Goal: Information Seeking & Learning: Learn about a topic

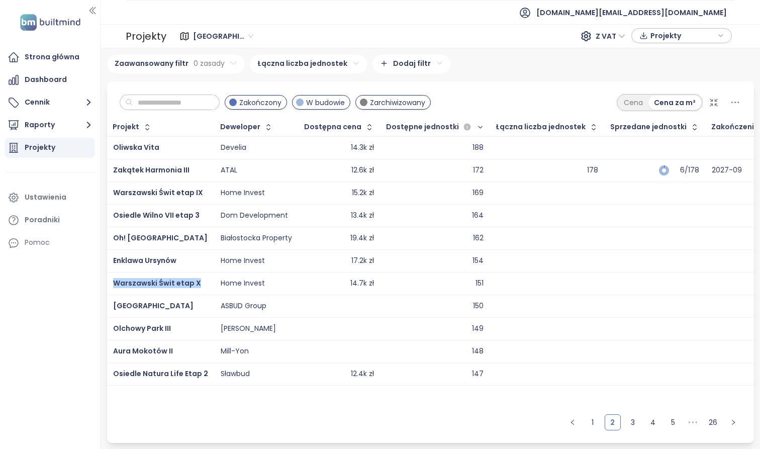
drag, startPoint x: 108, startPoint y: 282, endPoint x: 206, endPoint y: 285, distance: 98.5
click at [206, 285] on td "Warszawski Świt etap X" at bounding box center [160, 283] width 107 height 23
copy span "Warszawski Świt etap X"
drag, startPoint x: 204, startPoint y: 277, endPoint x: 199, endPoint y: 287, distance: 10.8
click at [199, 287] on td "Warszawski Świt etap X" at bounding box center [160, 283] width 107 height 23
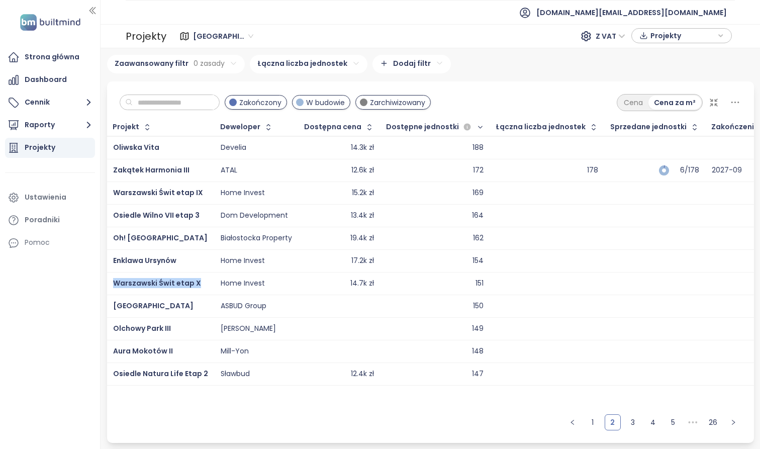
copy span "Warszawski Świt etap X"
drag, startPoint x: 108, startPoint y: 303, endPoint x: 174, endPoint y: 303, distance: 66.3
click at [174, 303] on td "[GEOGRAPHIC_DATA]" at bounding box center [160, 305] width 107 height 23
drag, startPoint x: 174, startPoint y: 303, endPoint x: 114, endPoint y: 303, distance: 60.3
click at [114, 303] on div "[GEOGRAPHIC_DATA]" at bounding box center [160, 306] width 95 height 12
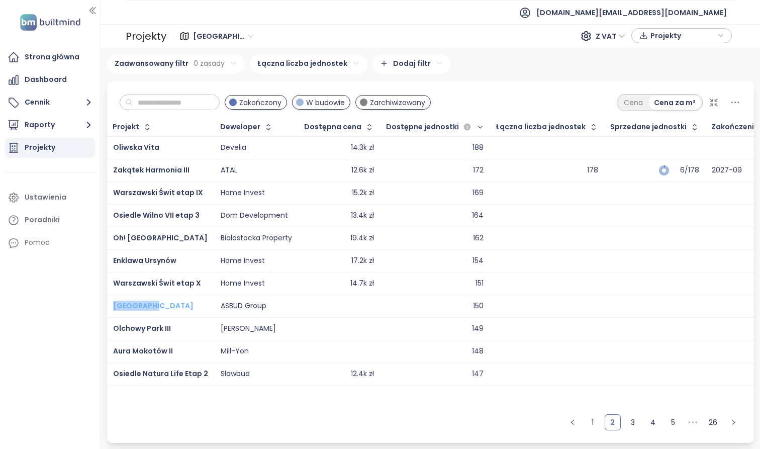
copy span "[GEOGRAPHIC_DATA]"
drag, startPoint x: 108, startPoint y: 329, endPoint x: 178, endPoint y: 329, distance: 70.3
click at [178, 329] on td "Olchowy Park III" at bounding box center [160, 328] width 107 height 23
drag, startPoint x: 178, startPoint y: 329, endPoint x: 115, endPoint y: 330, distance: 63.8
click at [115, 330] on div "Olchowy Park III" at bounding box center [160, 328] width 95 height 12
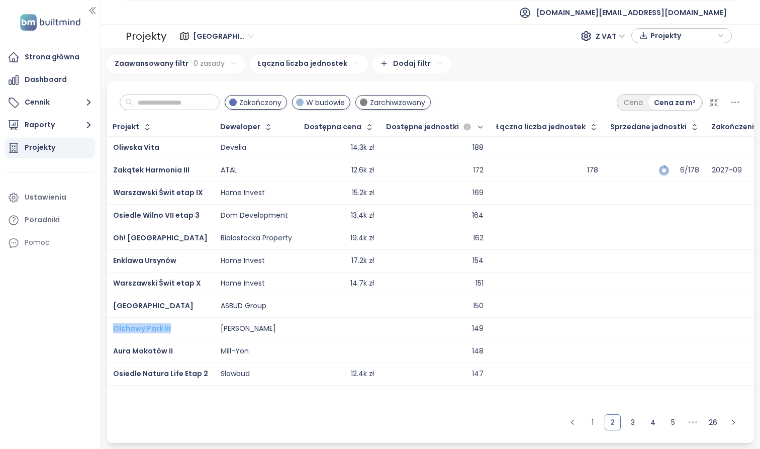
copy span "Olchowy Park III"
